Goal: Navigation & Orientation: Find specific page/section

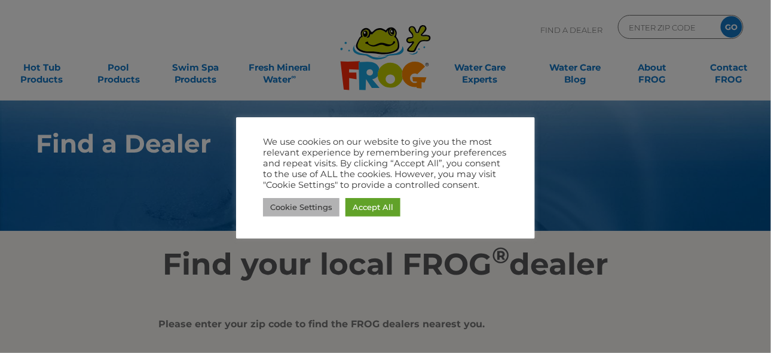
click at [322, 207] on link "Cookie Settings" at bounding box center [301, 207] width 76 height 19
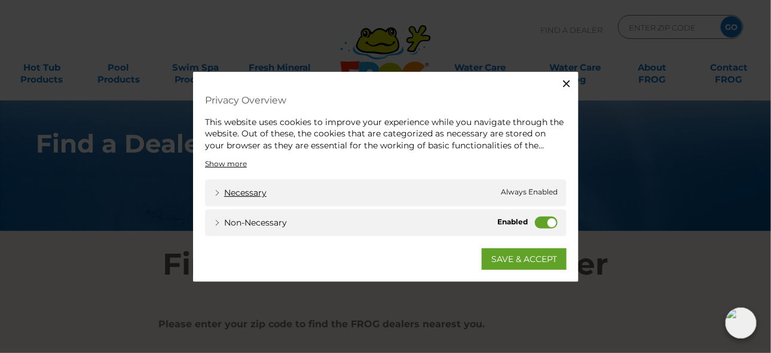
click at [259, 193] on link "Necessary" at bounding box center [240, 192] width 53 height 13
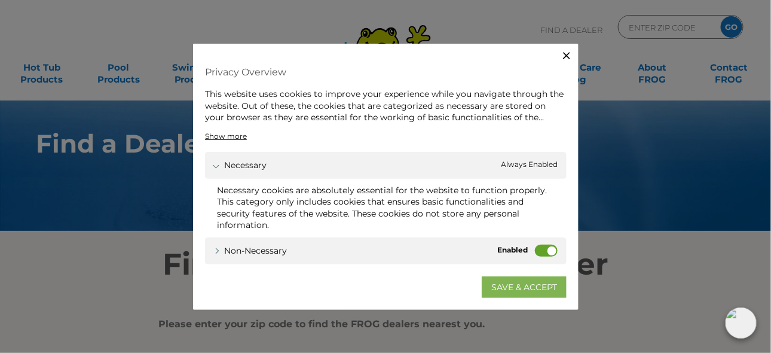
click at [505, 285] on link "SAVE & ACCEPT" at bounding box center [524, 287] width 85 height 22
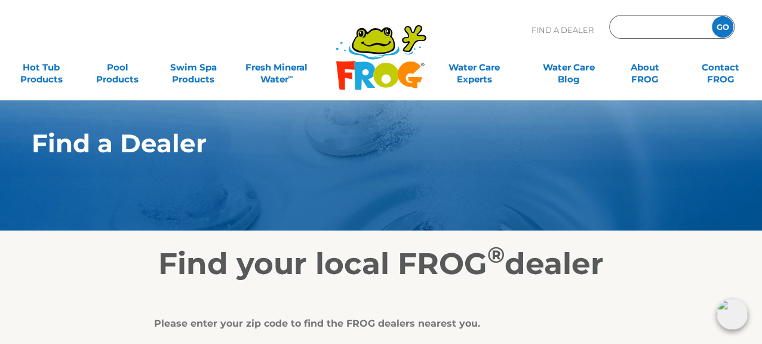
click at [685, 27] on input "Zip Code Form" at bounding box center [659, 27] width 81 height 17
type input "97420"
click at [715, 23] on input "GO" at bounding box center [723, 27] width 22 height 22
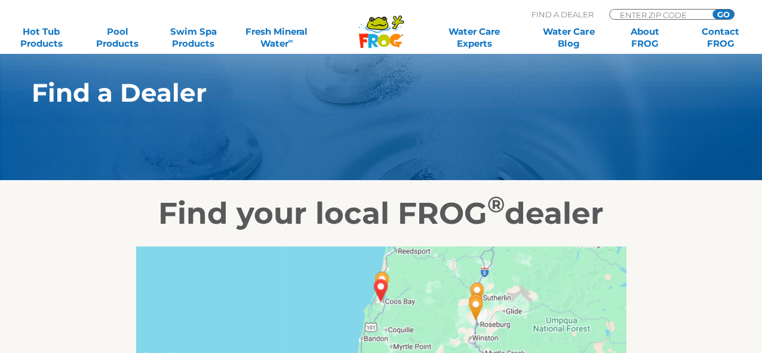
scroll to position [120, 0]
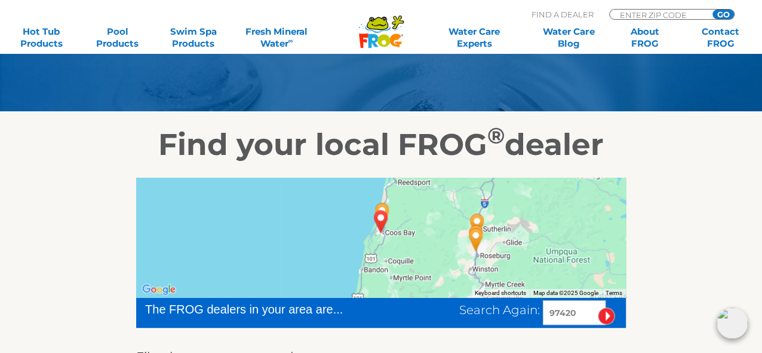
click at [378, 218] on img "CHARLESTON, OR 97420" at bounding box center [381, 221] width 37 height 42
